Goal: Navigation & Orientation: Go to known website

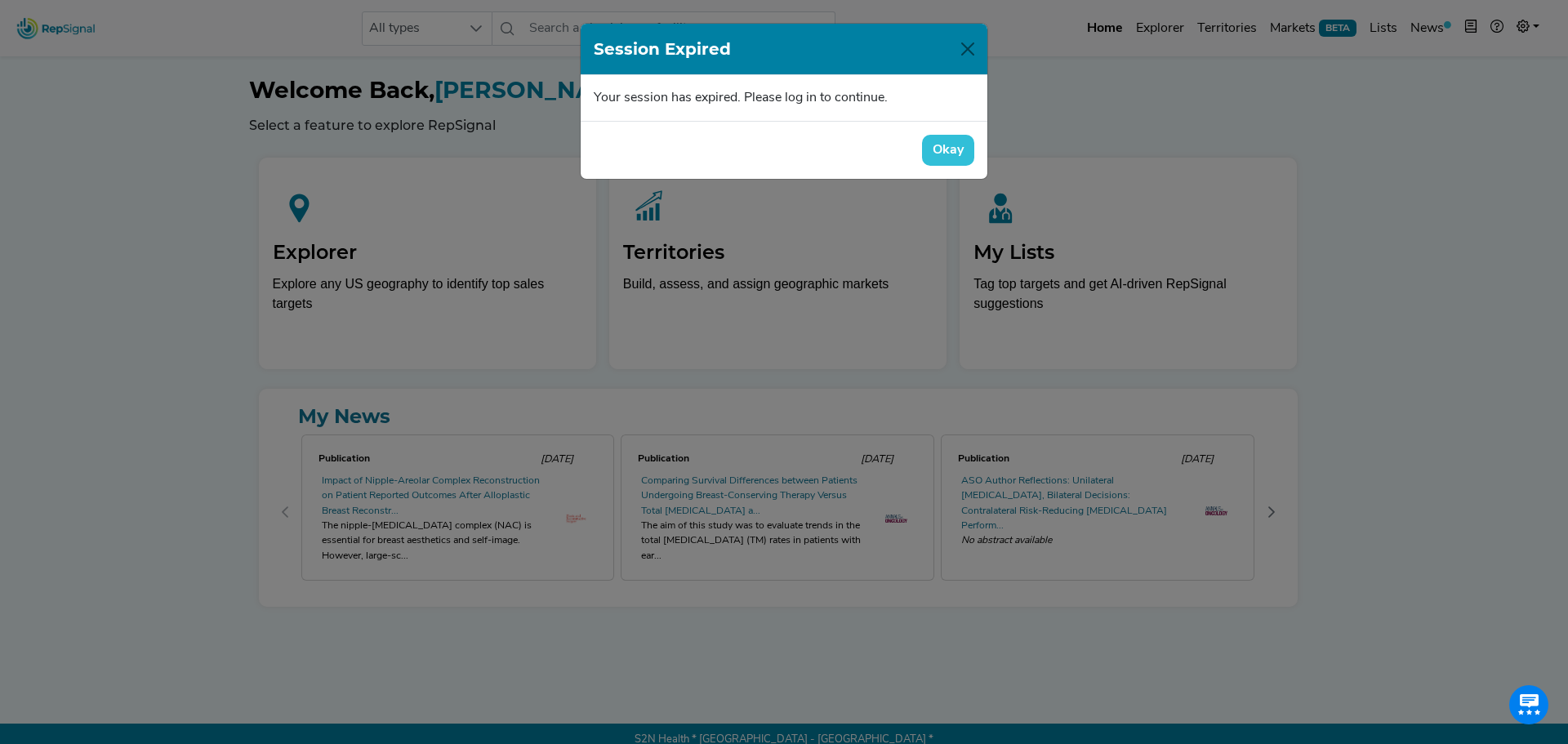
click at [943, 154] on button "Okay" at bounding box center [948, 151] width 52 height 31
